Goal: Find specific page/section: Find specific page/section

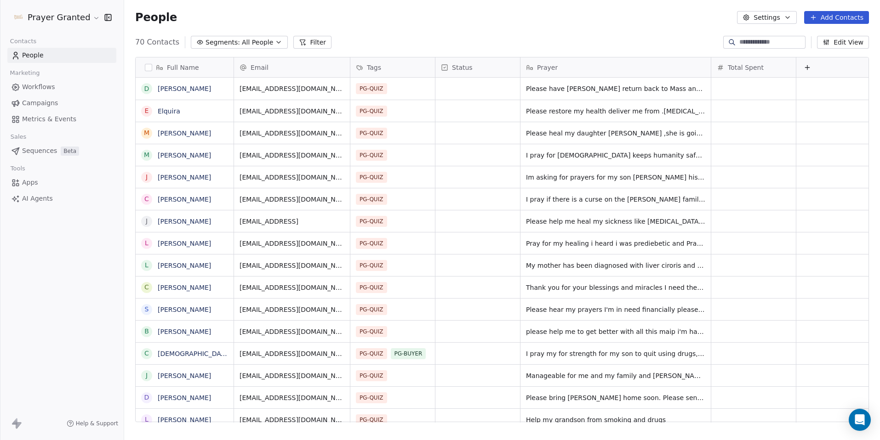
scroll to position [381, 749]
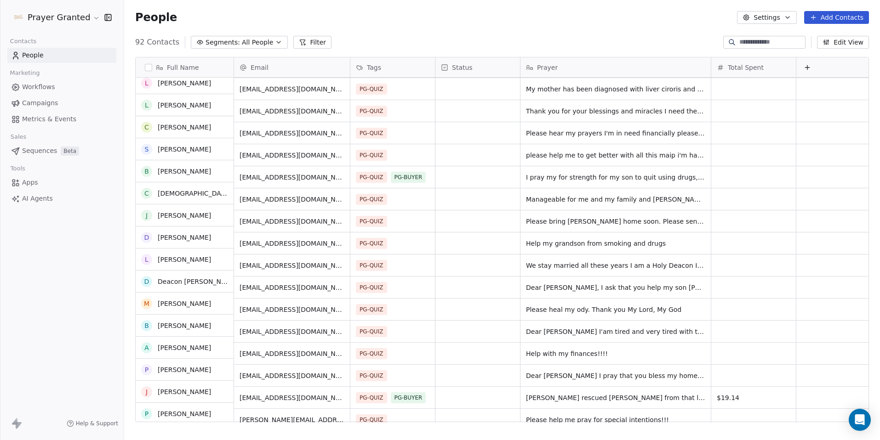
scroll to position [671, 0]
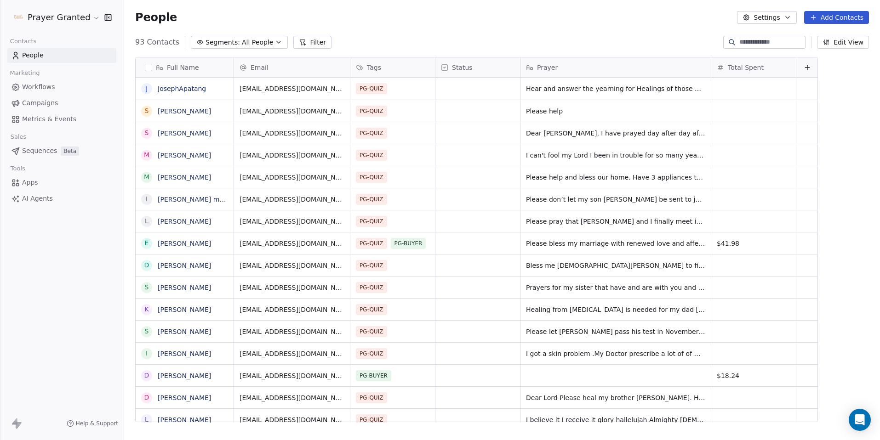
scroll to position [381, 749]
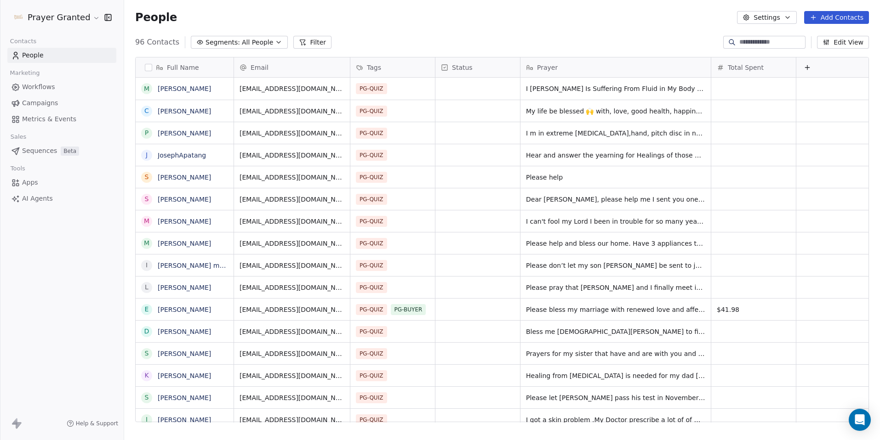
scroll to position [381, 749]
